Goal: Find specific page/section: Find specific page/section

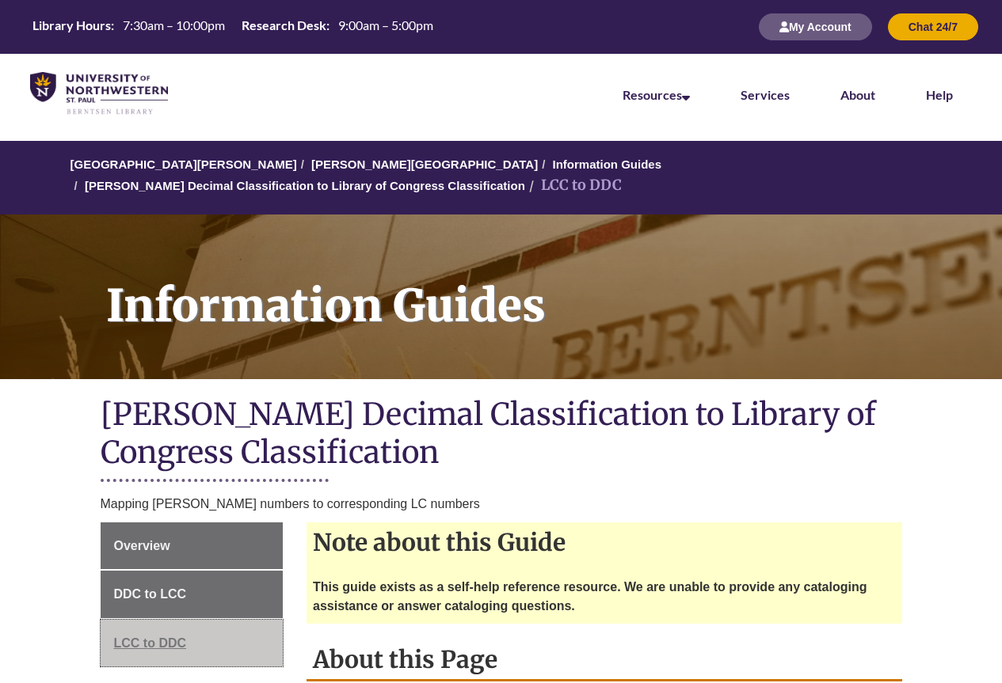
click at [186, 620] on link "LCC to DDC" at bounding box center [192, 644] width 183 height 48
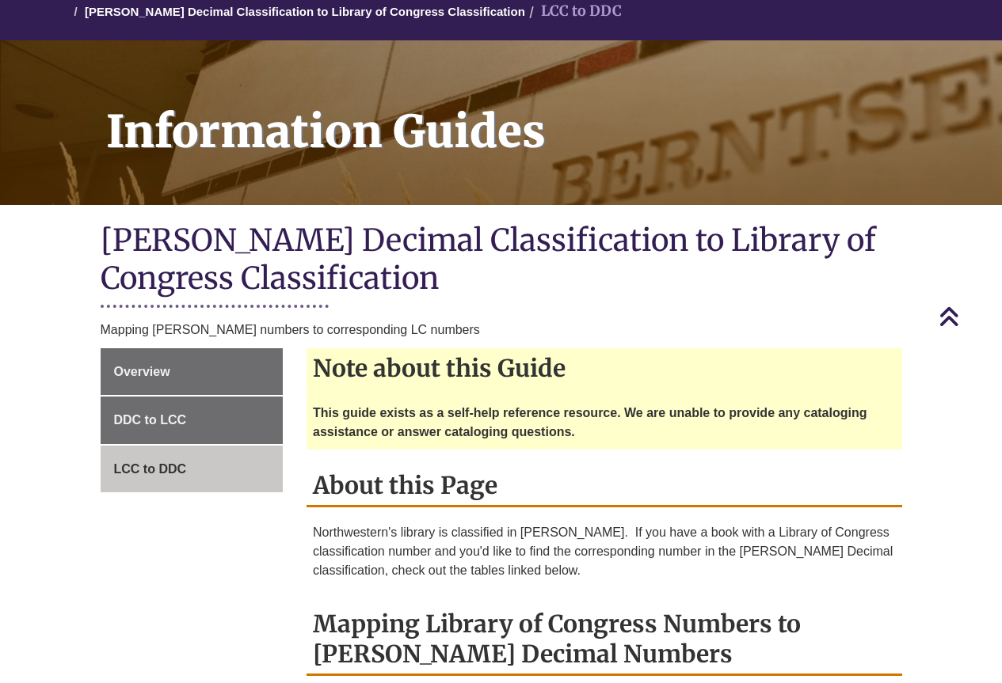
scroll to position [158, 0]
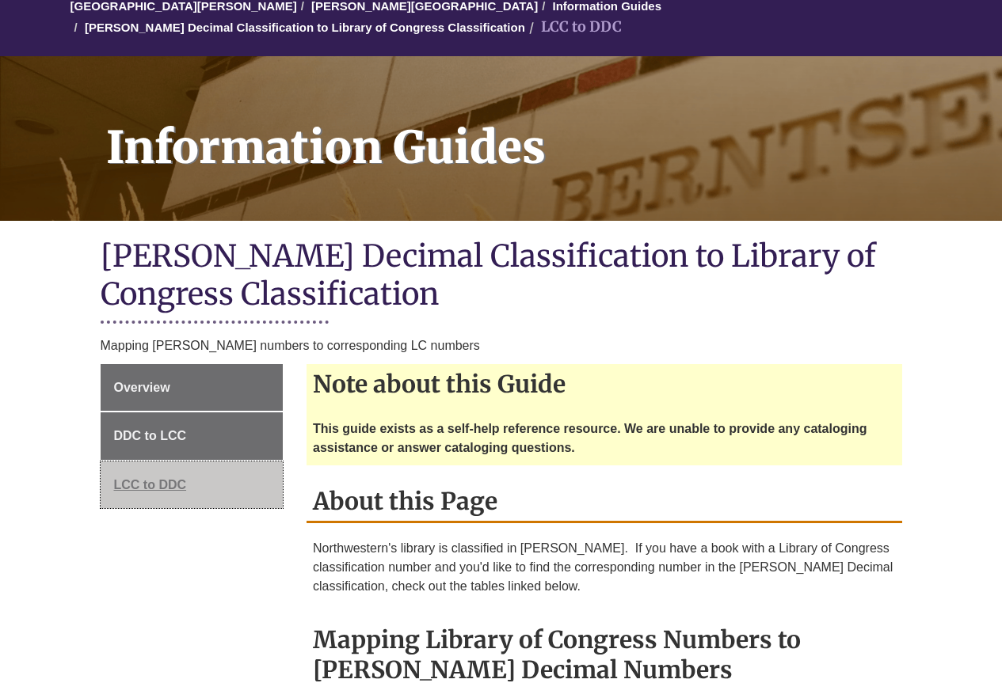
click at [144, 478] on span "LCC to DDC" at bounding box center [150, 484] width 73 height 13
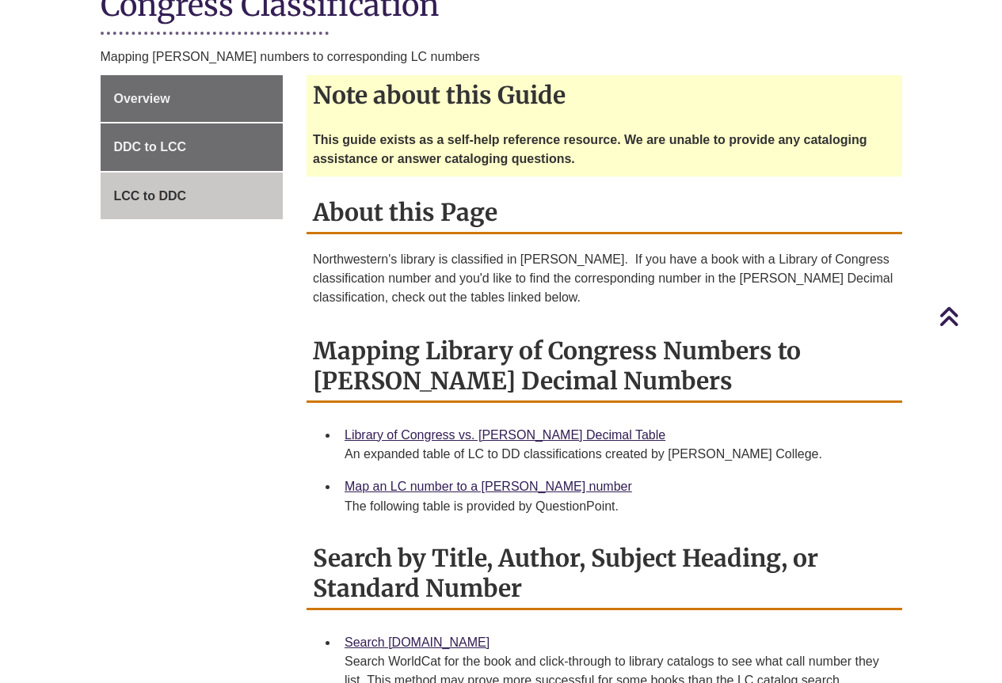
scroll to position [475, 0]
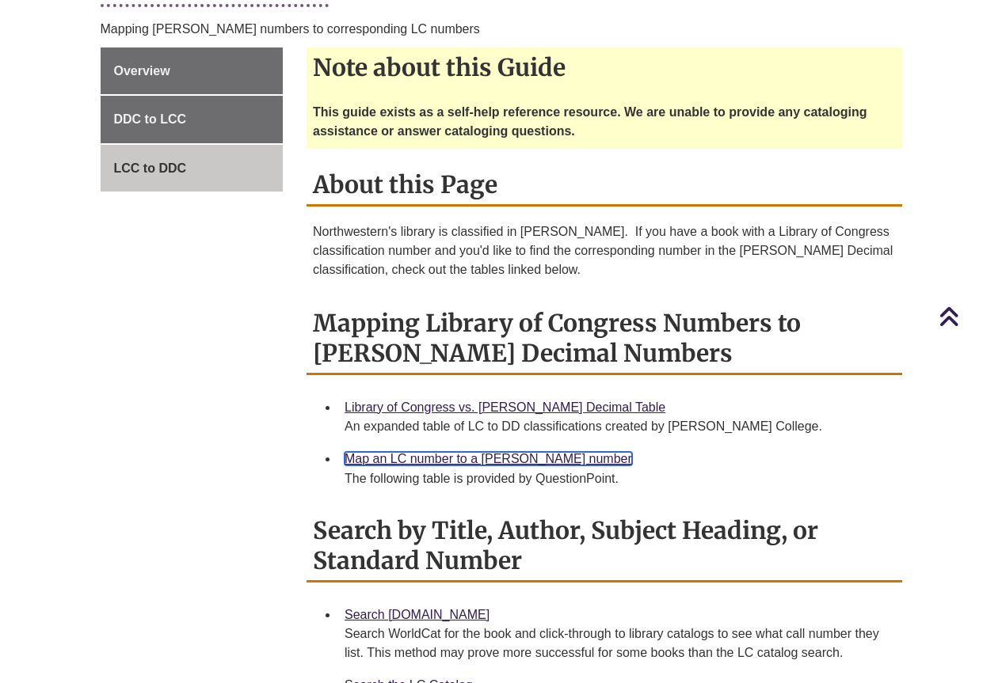
click at [521, 452] on link "Map an LC number to a [PERSON_NAME] number" at bounding box center [487, 458] width 287 height 13
